Goal: Information Seeking & Learning: Learn about a topic

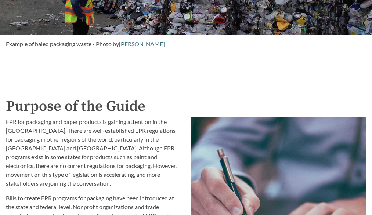
scroll to position [698, 0]
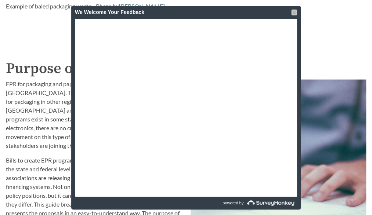
click at [292, 12] on div at bounding box center [294, 13] width 6 height 6
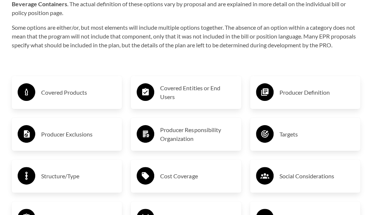
scroll to position [1102, 0]
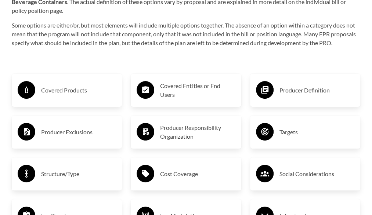
click at [58, 92] on h3 "Covered Products" at bounding box center [78, 91] width 75 height 12
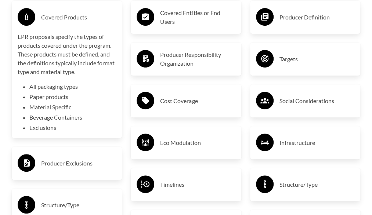
scroll to position [1176, 0]
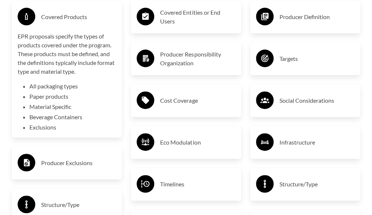
click at [87, 30] on div "Covered Products EPR proposals specify the types of products covered under the …" at bounding box center [67, 69] width 98 height 126
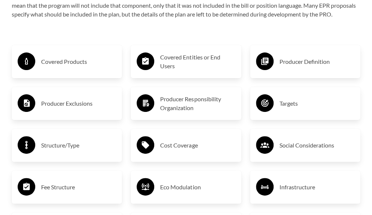
scroll to position [1102, 0]
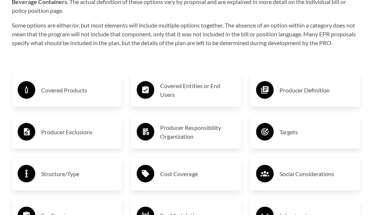
click at [290, 93] on h3 "Producer Definition" at bounding box center [317, 91] width 75 height 12
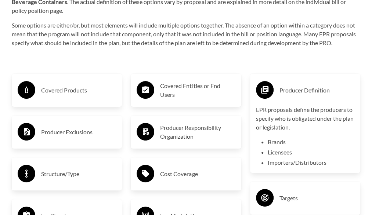
click at [193, 89] on h3 "Covered Entities or End Users" at bounding box center [197, 91] width 75 height 18
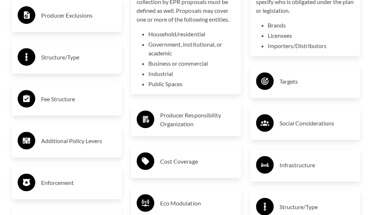
scroll to position [1249, 0]
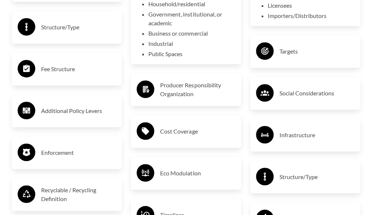
click at [204, 137] on h3 "Cost Coverage" at bounding box center [197, 132] width 75 height 12
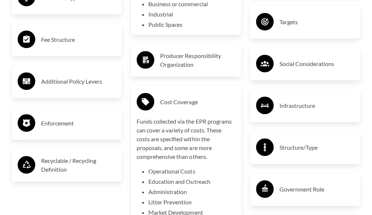
scroll to position [1323, 0]
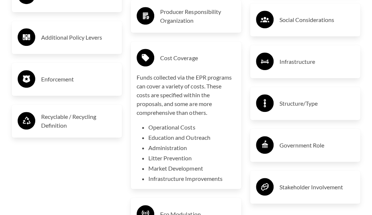
click at [184, 64] on h3 "Cost Coverage" at bounding box center [197, 58] width 75 height 12
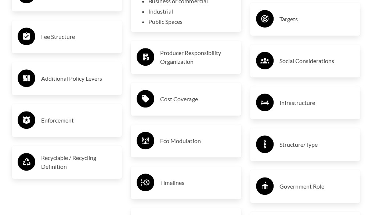
scroll to position [1213, 0]
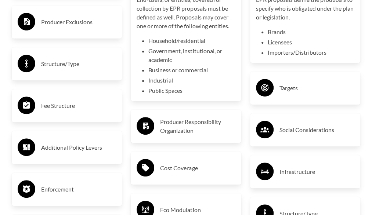
click at [195, 45] on li "Household/residential" at bounding box center [191, 40] width 87 height 9
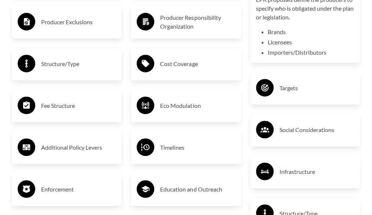
click at [89, 103] on h3 "Fee Structure" at bounding box center [78, 106] width 75 height 12
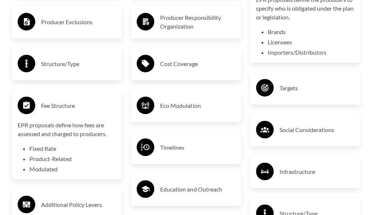
click at [89, 103] on h3 "Fee Structure" at bounding box center [78, 106] width 75 height 12
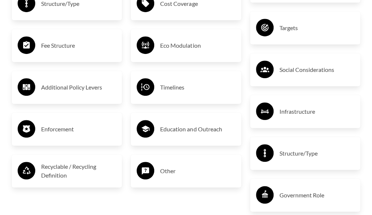
scroll to position [1286, 0]
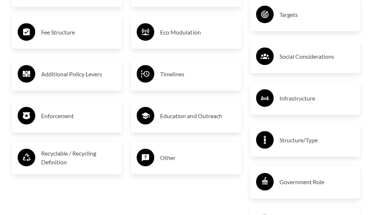
click at [87, 116] on h3 "Enforcement" at bounding box center [78, 116] width 75 height 12
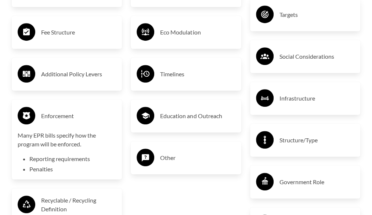
click at [87, 115] on h3 "Enforcement" at bounding box center [78, 116] width 75 height 12
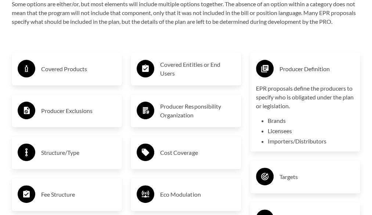
scroll to position [1102, 0]
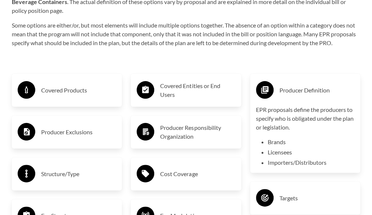
click at [291, 109] on p "EPR proposals define the producers to specify who is obligated under the plan o…" at bounding box center [305, 118] width 98 height 26
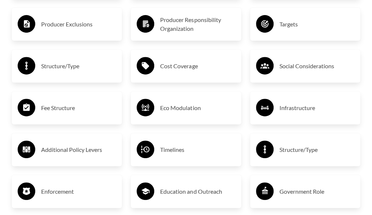
scroll to position [1139, 0]
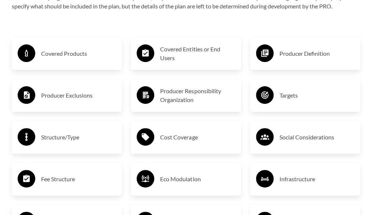
click at [87, 97] on h3 "Producer Exclusions" at bounding box center [78, 96] width 75 height 12
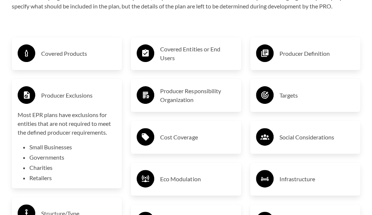
click at [170, 175] on div "Eco Modulation" at bounding box center [186, 179] width 98 height 21
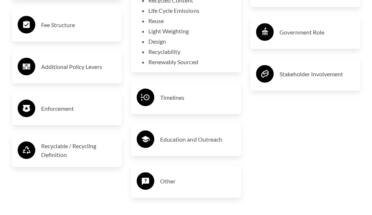
scroll to position [1365, 0]
